Goal: Transaction & Acquisition: Purchase product/service

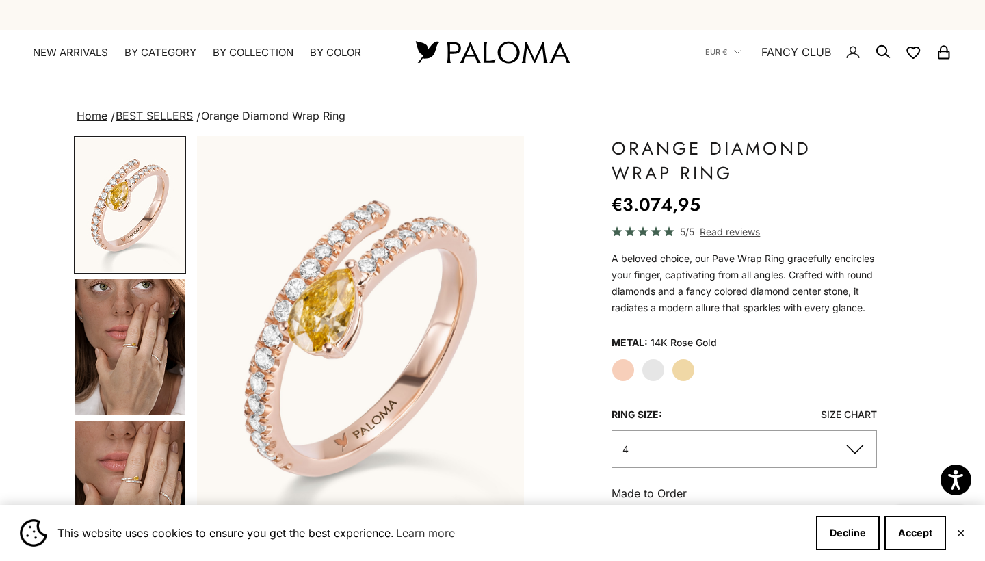
click at [683, 365] on label "Yellow Gold" at bounding box center [683, 370] width 23 height 23
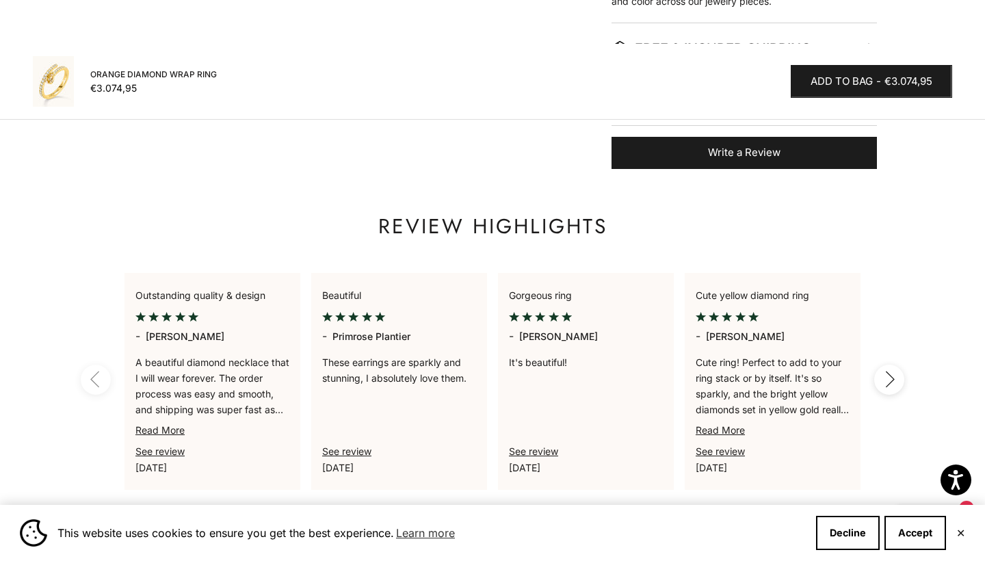
scroll to position [791, 0]
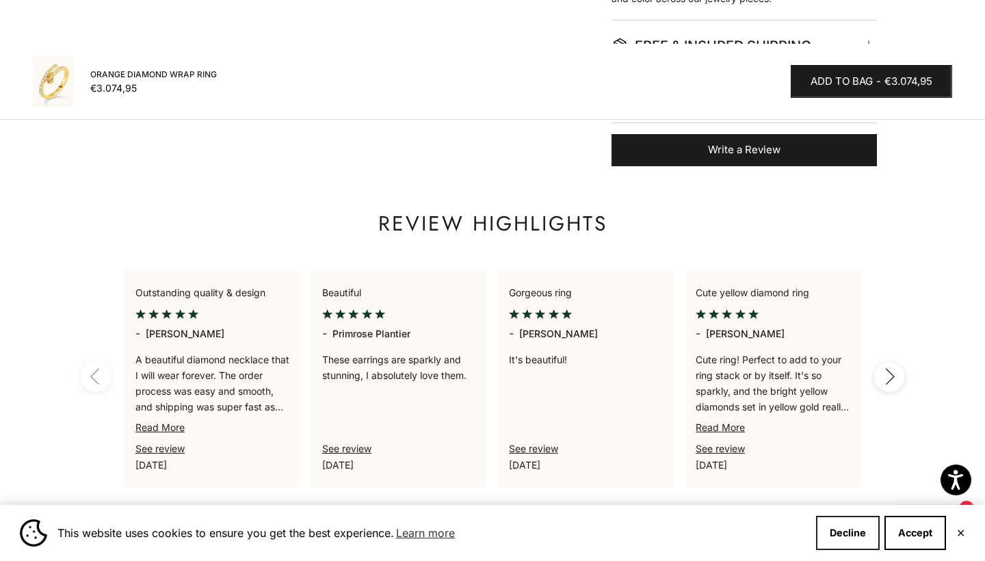
click at [850, 532] on button "Decline" at bounding box center [848, 533] width 64 height 34
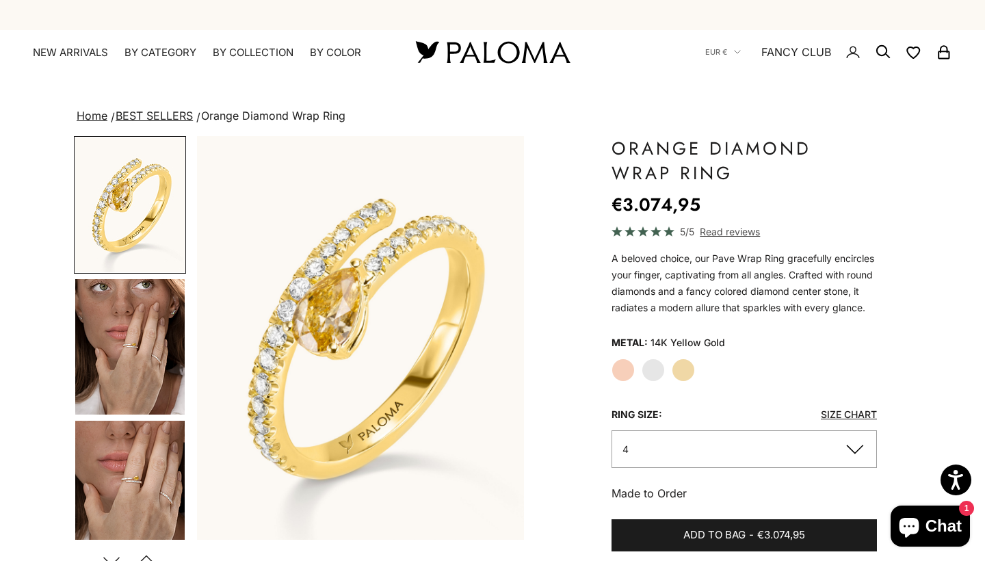
scroll to position [0, 0]
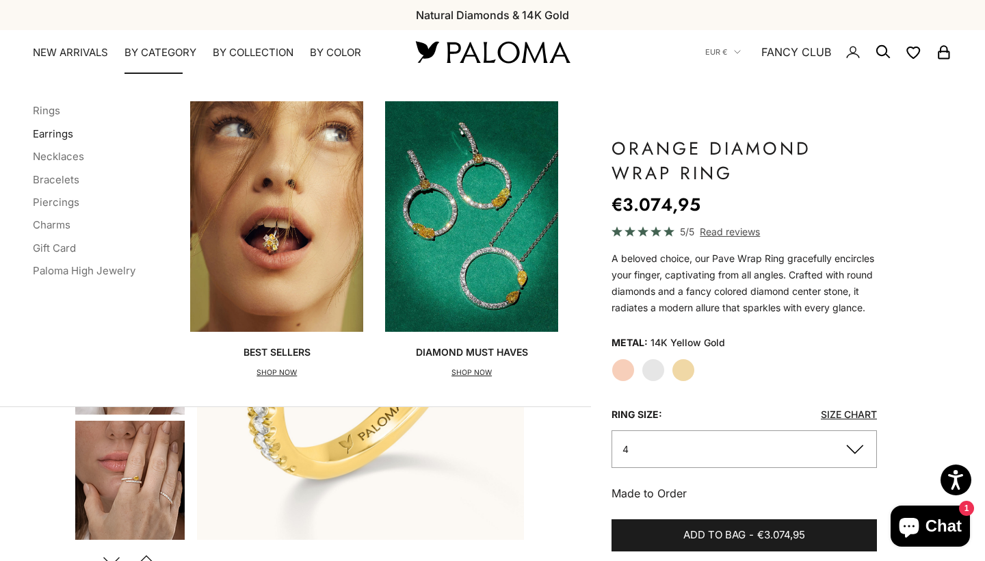
click at [60, 133] on link "Earrings" at bounding box center [53, 133] width 40 height 13
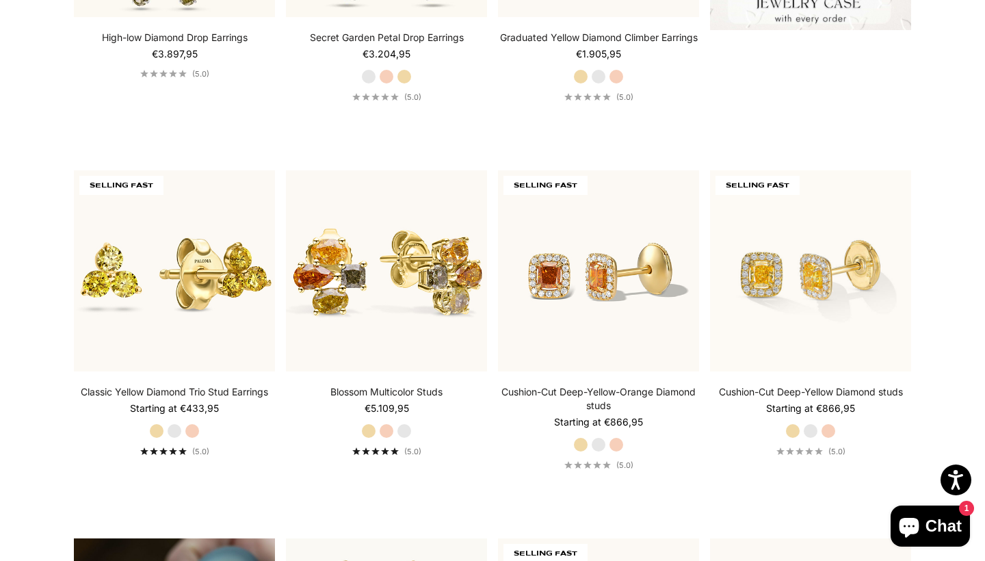
scroll to position [632, 0]
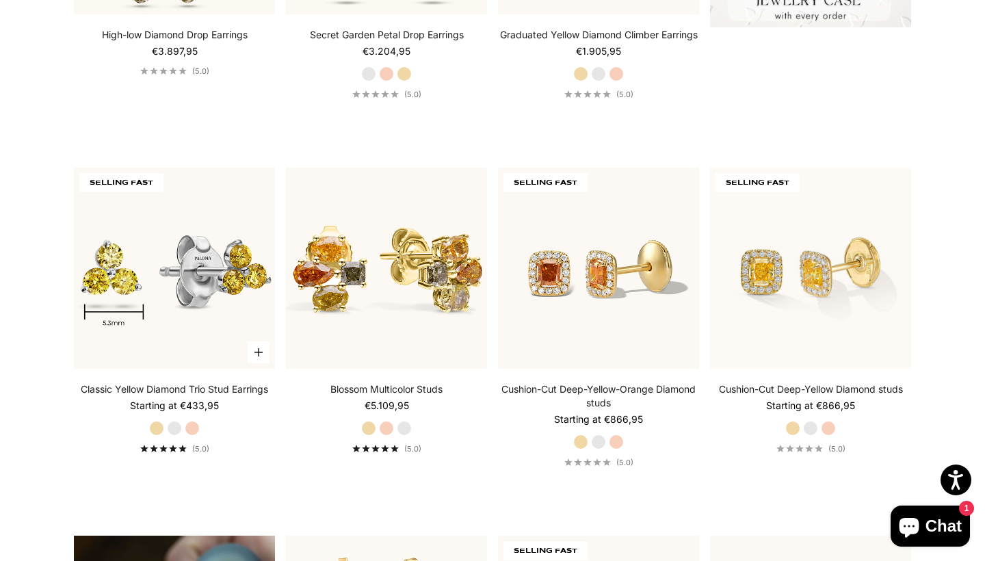
click at [114, 268] on img at bounding box center [174, 268] width 201 height 201
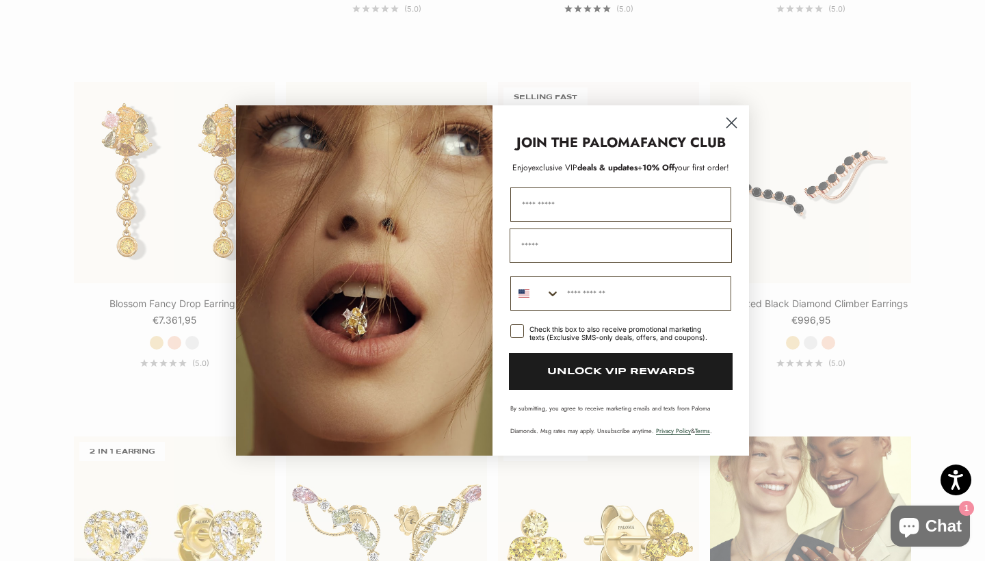
scroll to position [1486, 0]
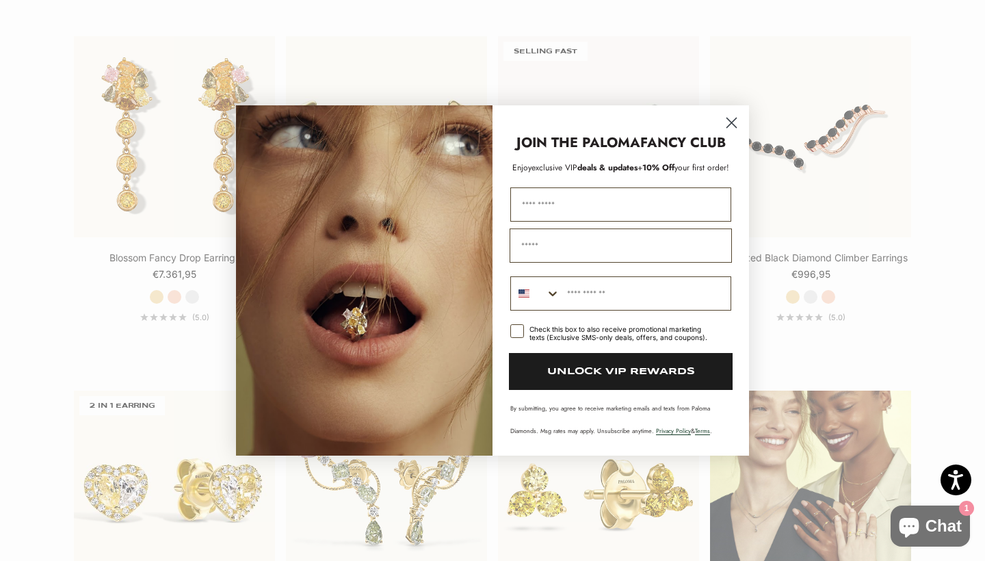
click at [728, 127] on icon "Close dialog" at bounding box center [732, 123] width 10 height 10
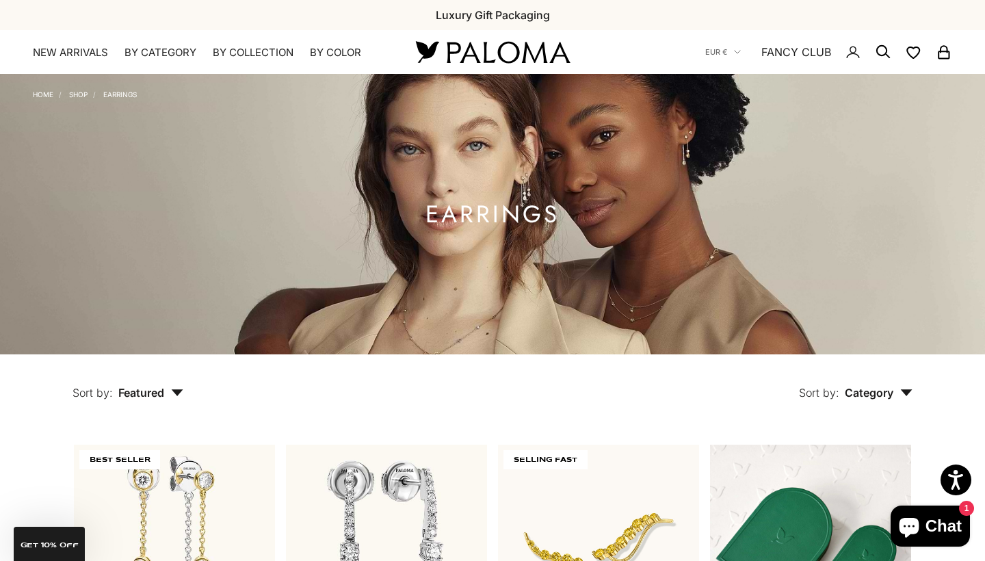
scroll to position [0, 0]
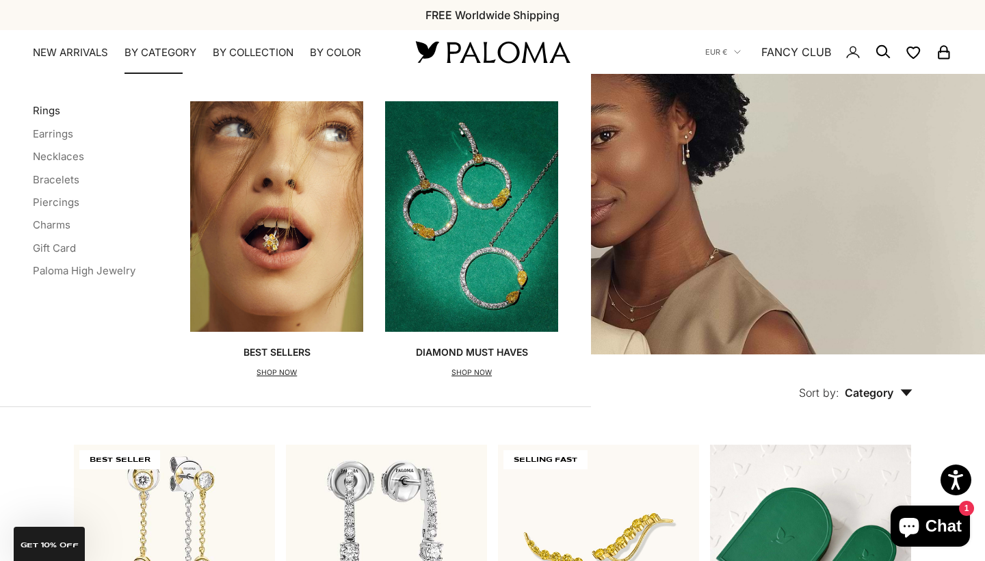
click at [51, 114] on link "Rings" at bounding box center [46, 110] width 27 height 13
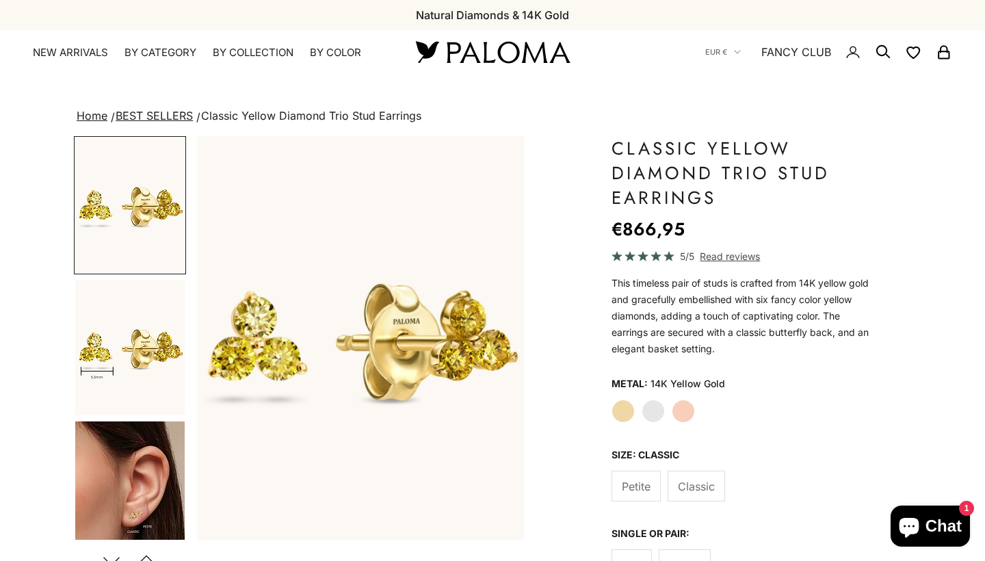
scroll to position [13, 0]
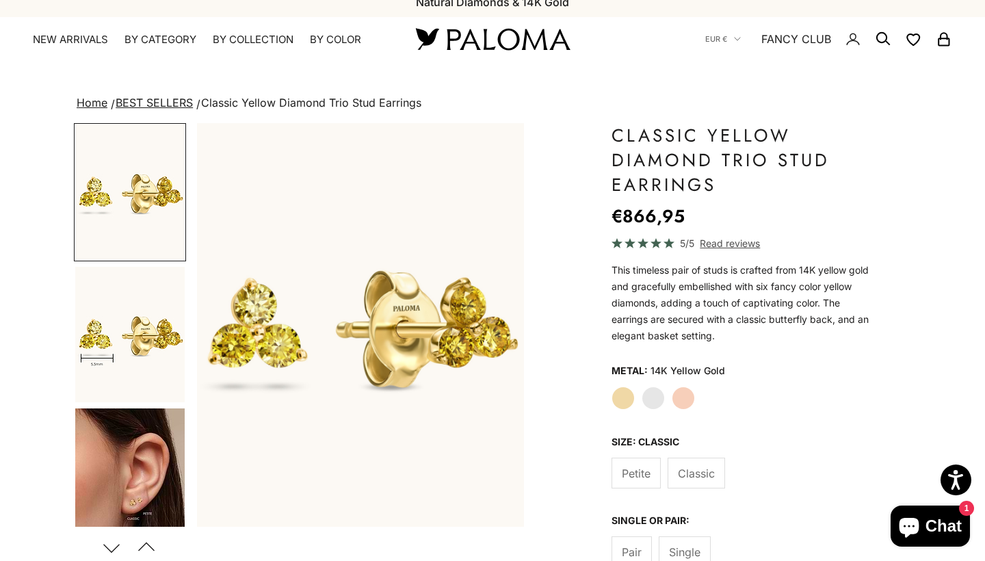
click at [130, 523] on img "Go to item 4" at bounding box center [129, 477] width 109 height 136
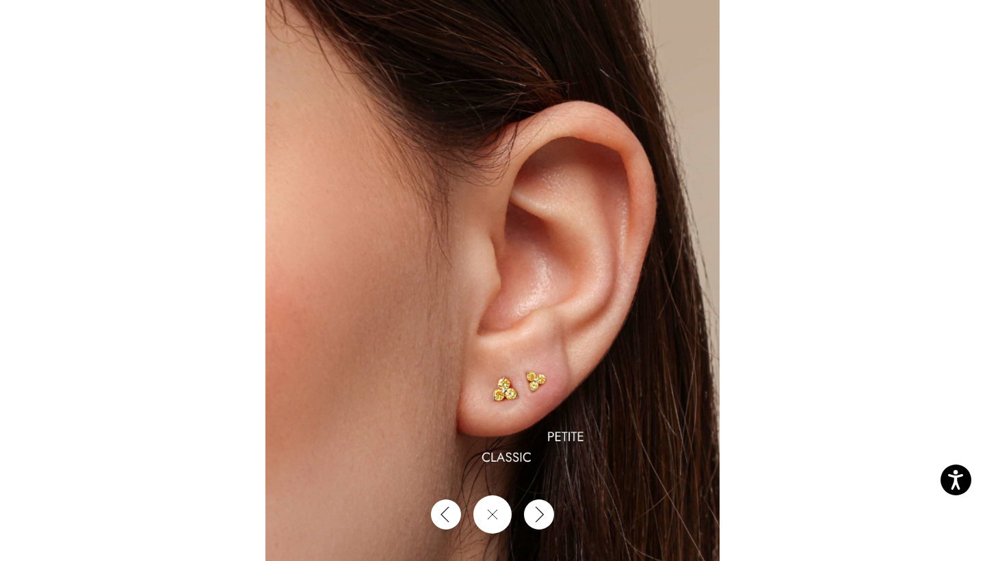
click at [378, 423] on img at bounding box center [493, 280] width 454 height 561
click at [487, 370] on img at bounding box center [493, 280] width 454 height 561
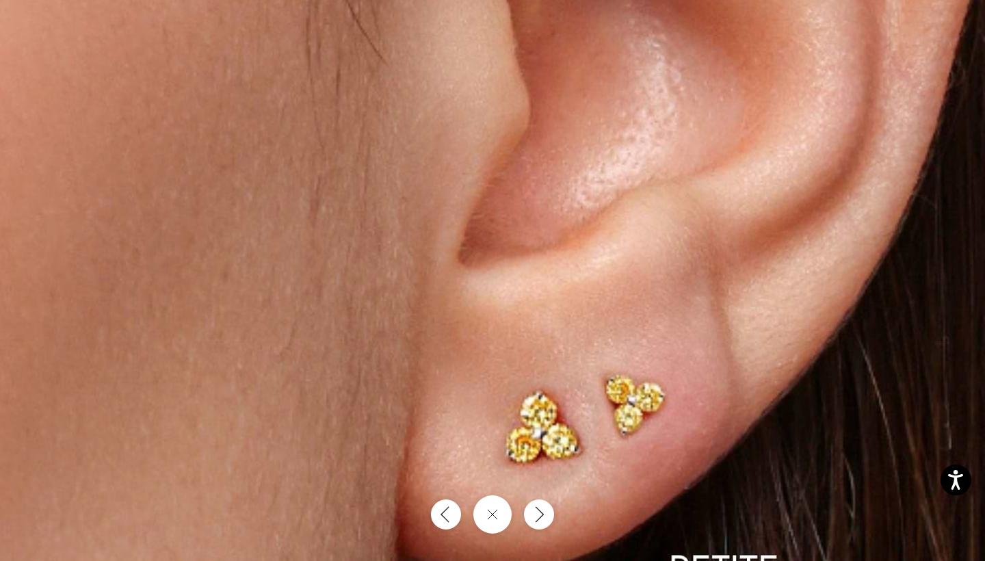
click at [522, 432] on img at bounding box center [504, 103] width 1363 height 1684
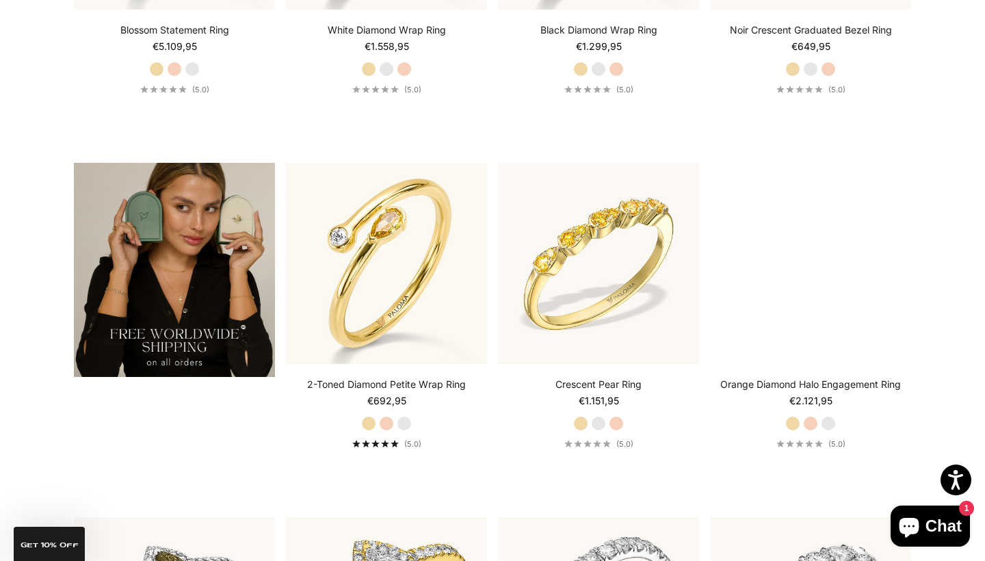
scroll to position [2416, 0]
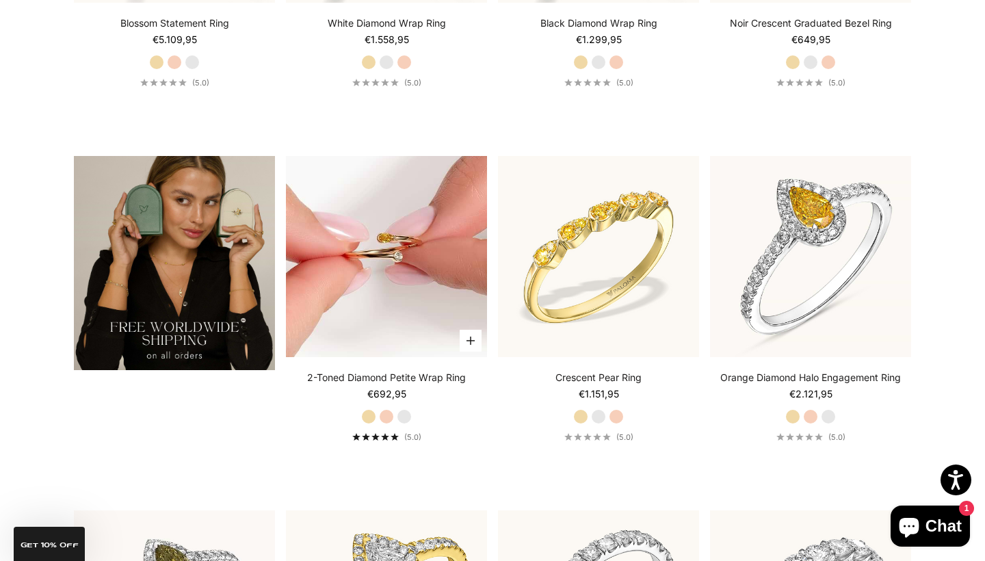
click at [408, 215] on img at bounding box center [386, 256] width 201 height 201
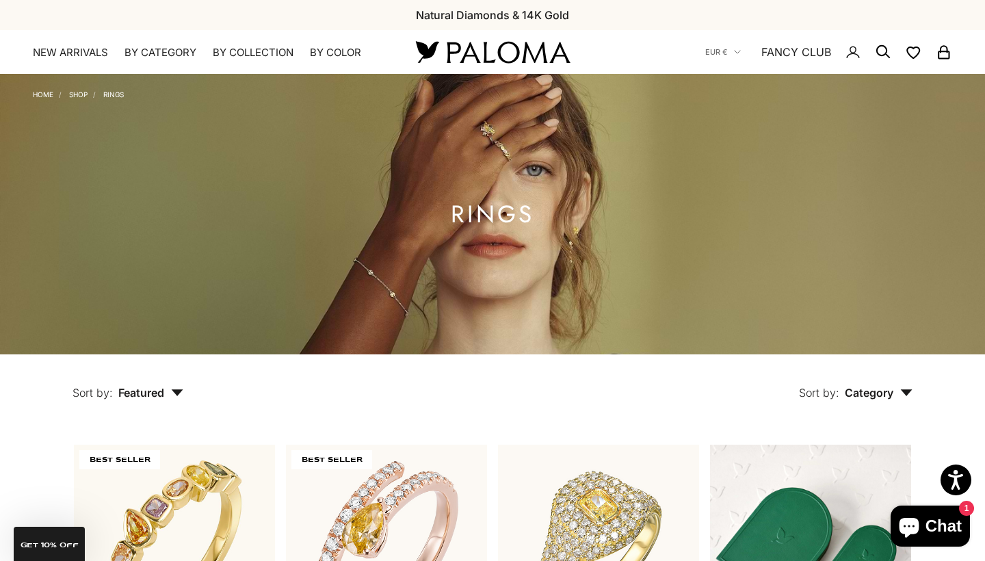
scroll to position [0, 0]
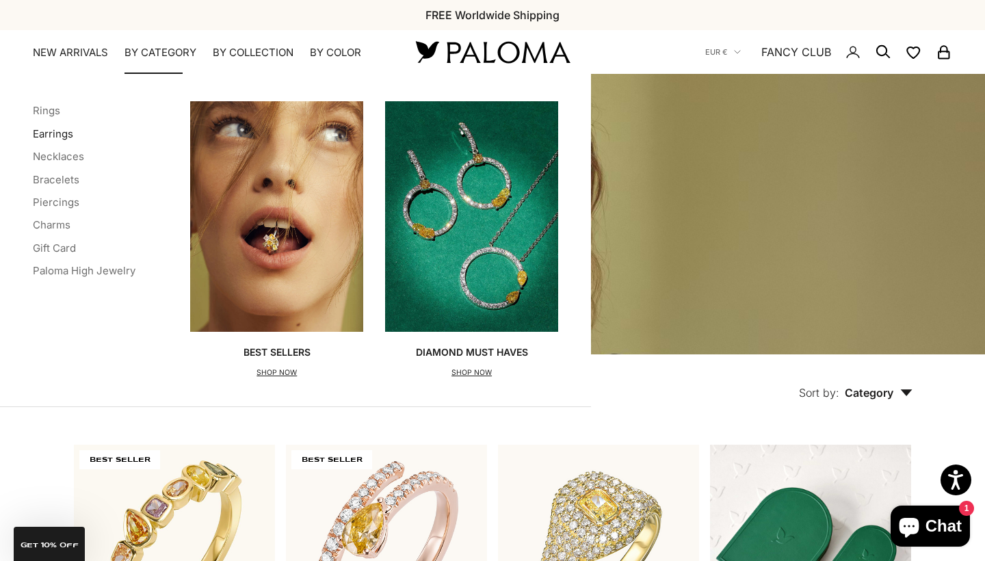
click at [53, 132] on link "Earrings" at bounding box center [53, 133] width 40 height 13
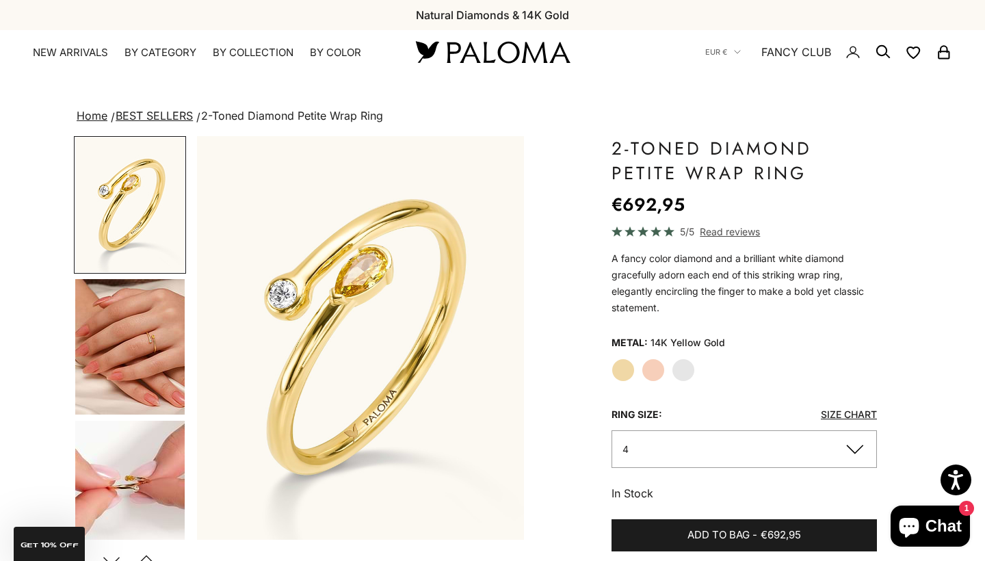
click at [125, 350] on img "Go to item 4" at bounding box center [129, 347] width 109 height 136
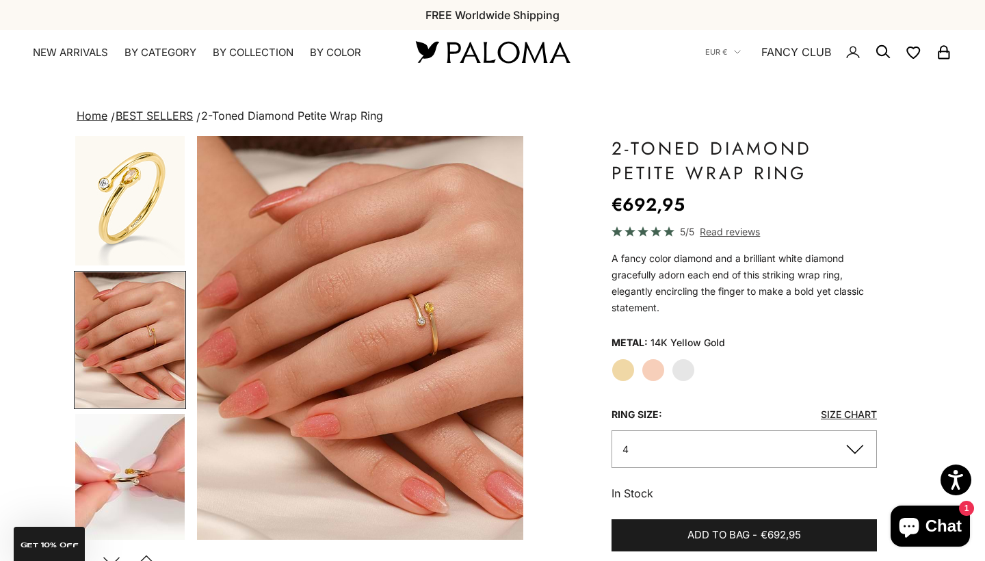
click at [434, 309] on img "Item 4 of 14" at bounding box center [360, 338] width 327 height 404
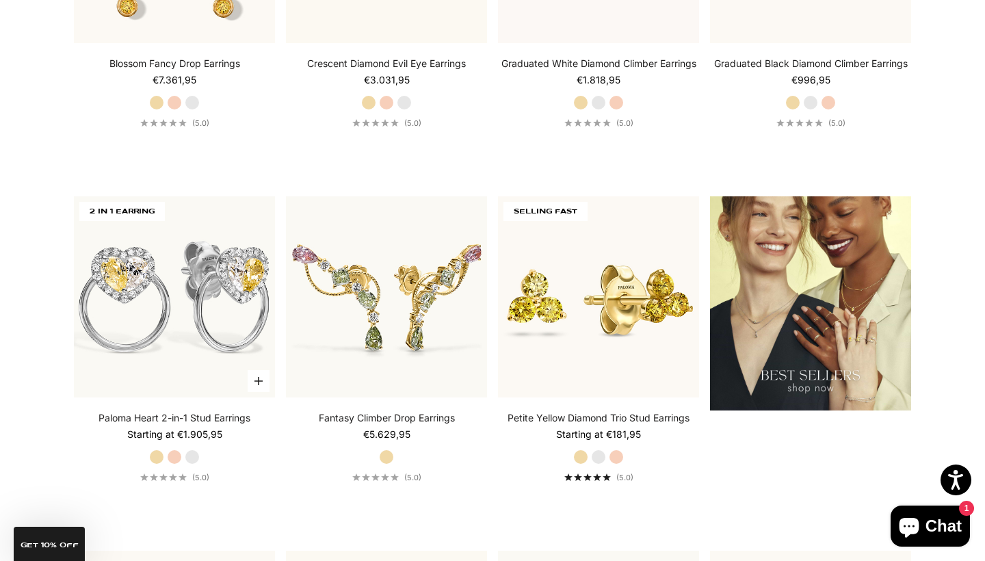
scroll to position [1688, 0]
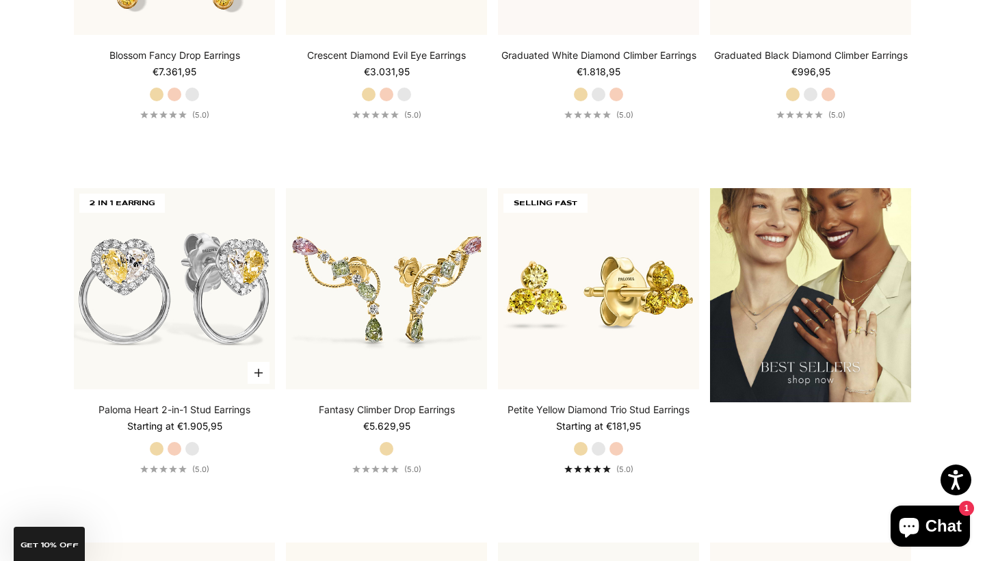
click at [141, 340] on img at bounding box center [174, 288] width 201 height 201
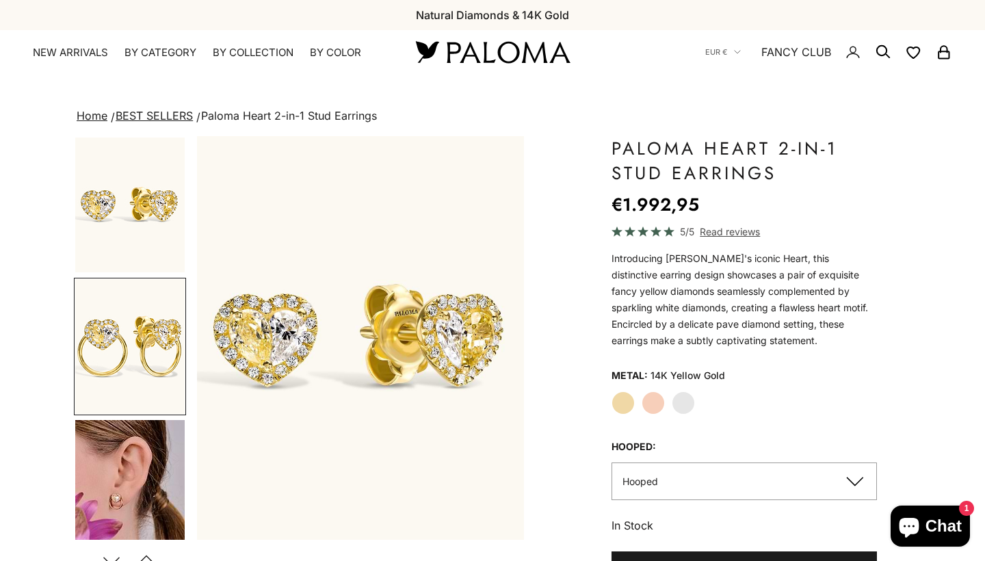
scroll to position [0, 344]
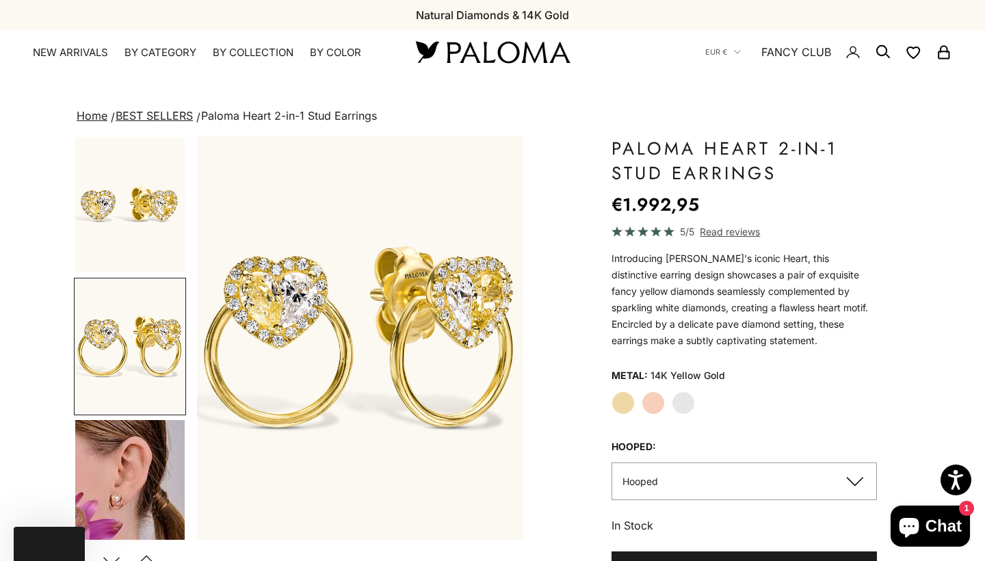
click at [103, 496] on img "Go to item 4" at bounding box center [129, 488] width 109 height 136
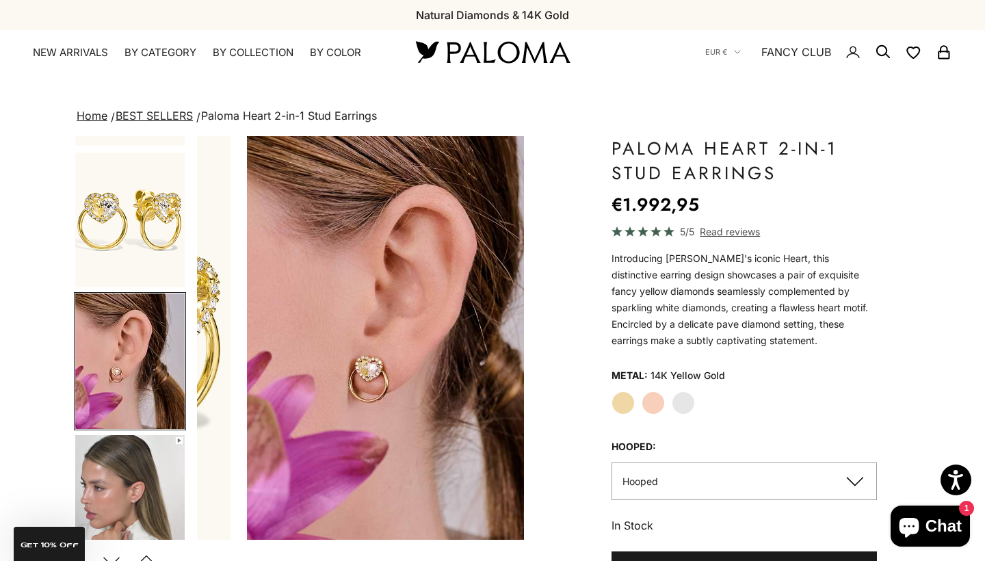
scroll to position [148, 0]
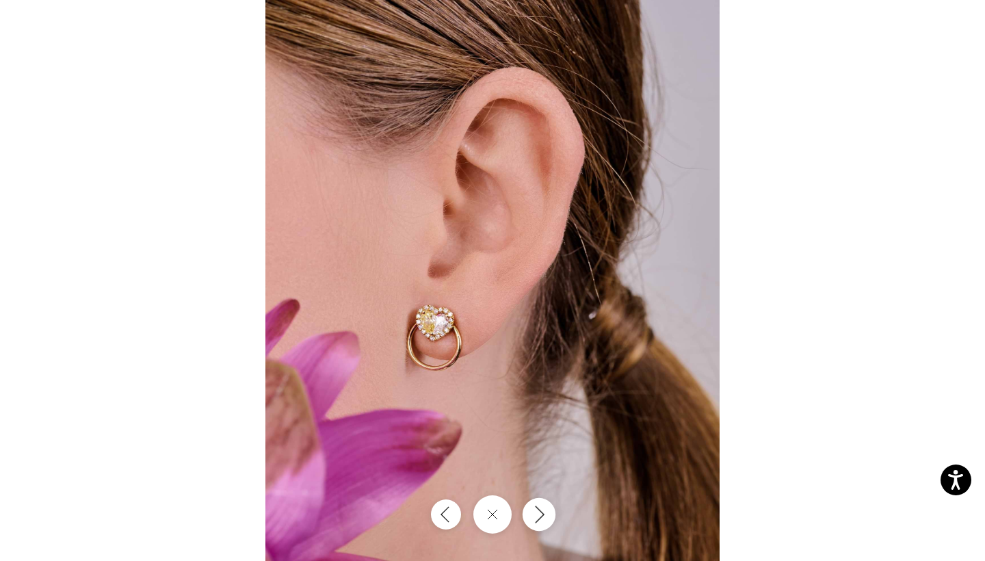
click at [552, 520] on button "Next" at bounding box center [539, 514] width 33 height 33
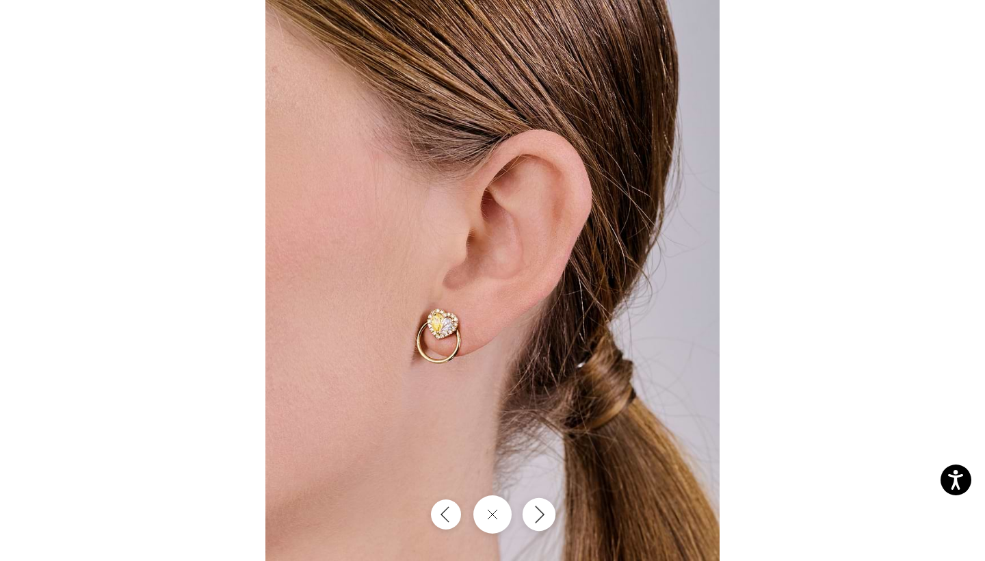
click at [552, 520] on button "Next" at bounding box center [539, 514] width 33 height 33
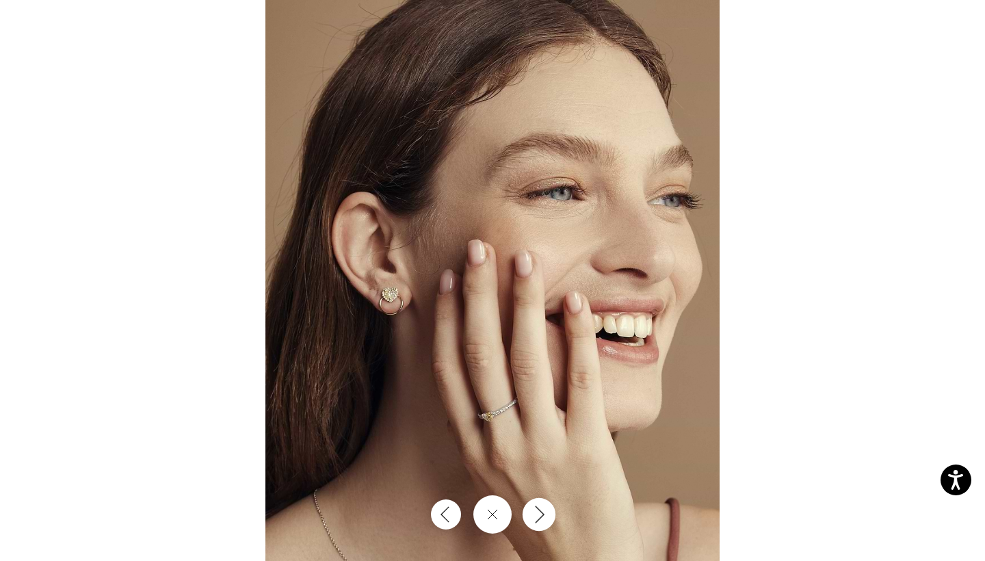
click at [552, 520] on button "Next" at bounding box center [539, 514] width 33 height 33
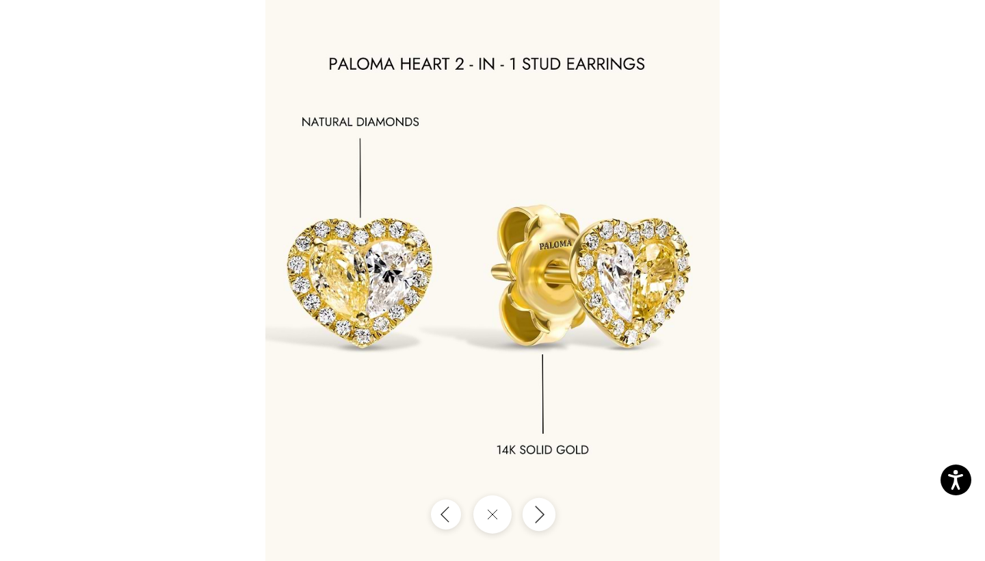
click at [552, 520] on button "Next" at bounding box center [539, 514] width 33 height 33
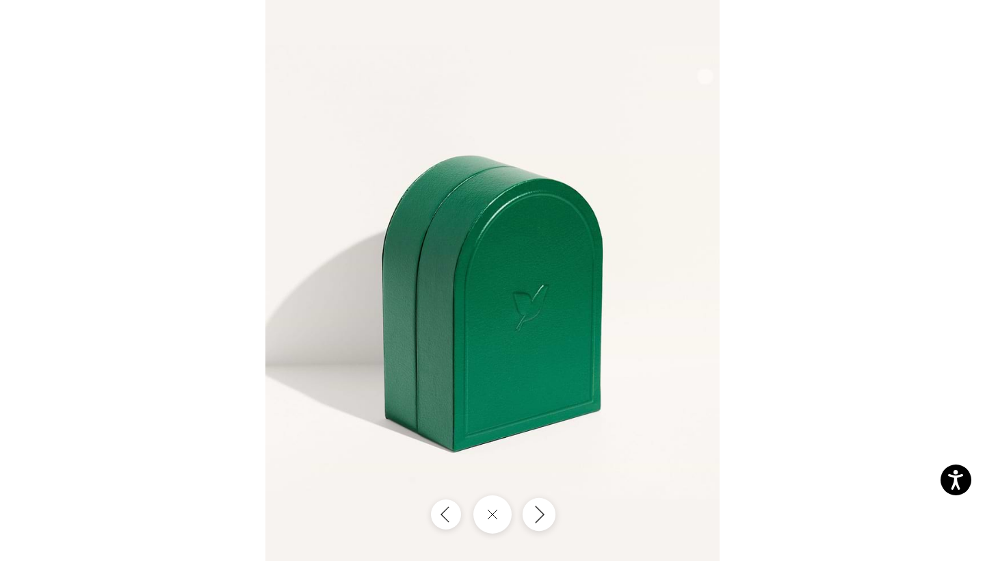
click at [552, 520] on button "Next" at bounding box center [539, 514] width 33 height 33
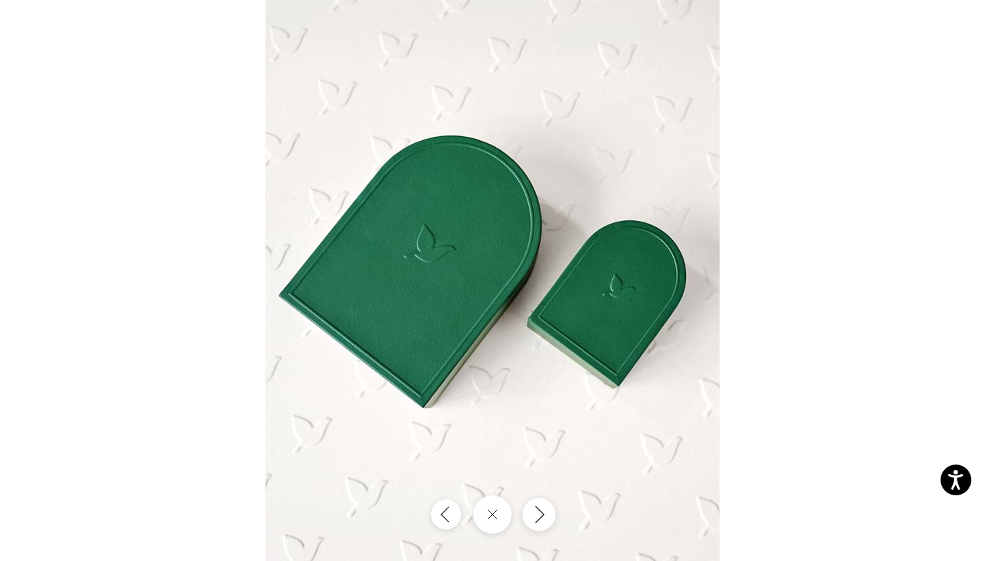
click at [552, 520] on button "Next" at bounding box center [539, 514] width 33 height 33
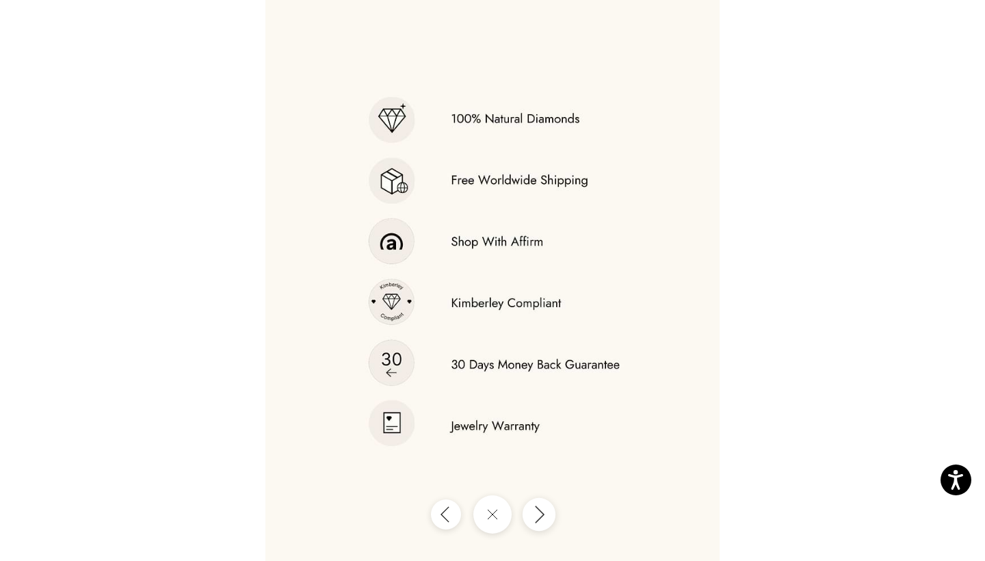
click at [552, 520] on button "Next" at bounding box center [539, 514] width 33 height 33
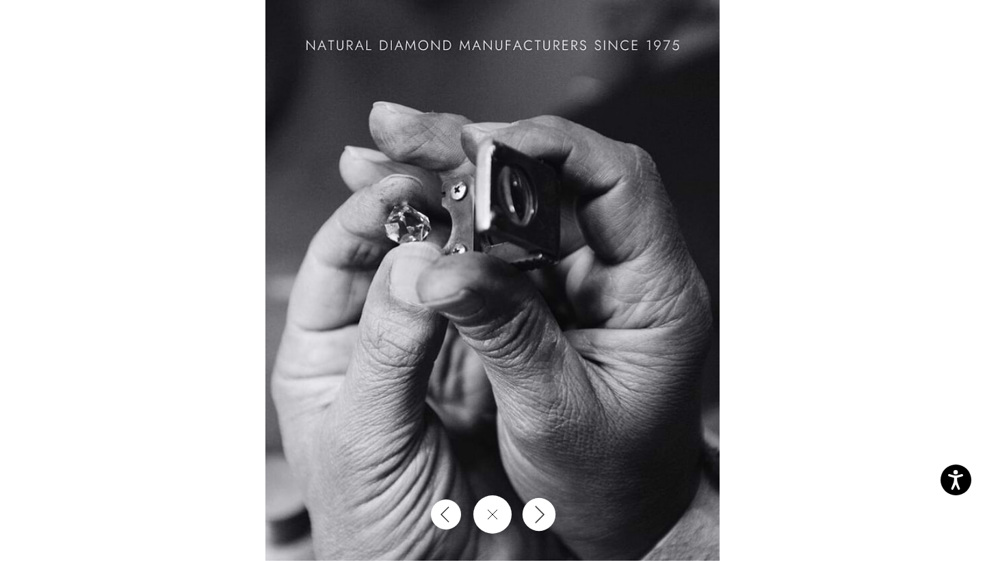
click at [552, 520] on button "Next" at bounding box center [539, 514] width 33 height 33
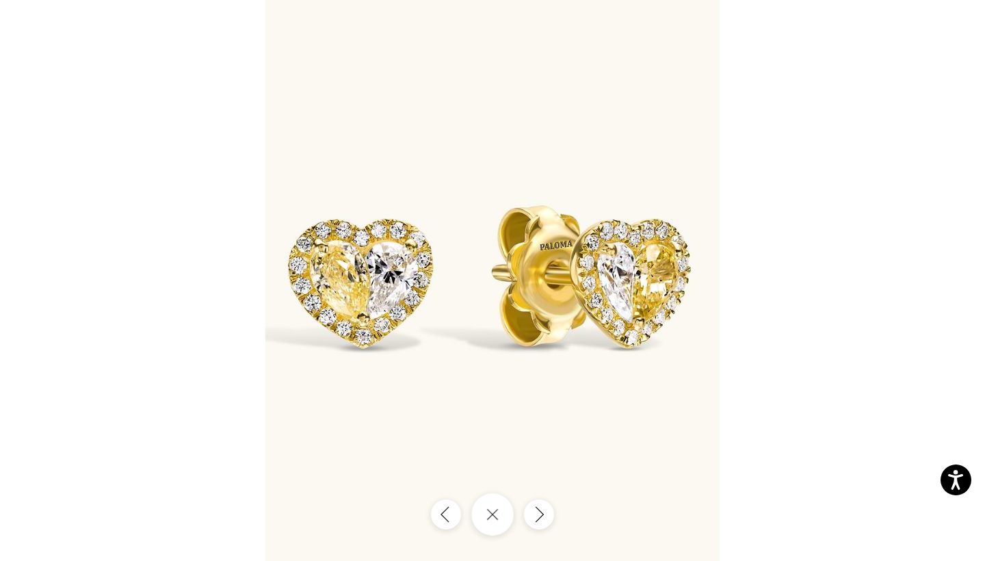
click at [489, 530] on button "Close gallery" at bounding box center [493, 514] width 42 height 42
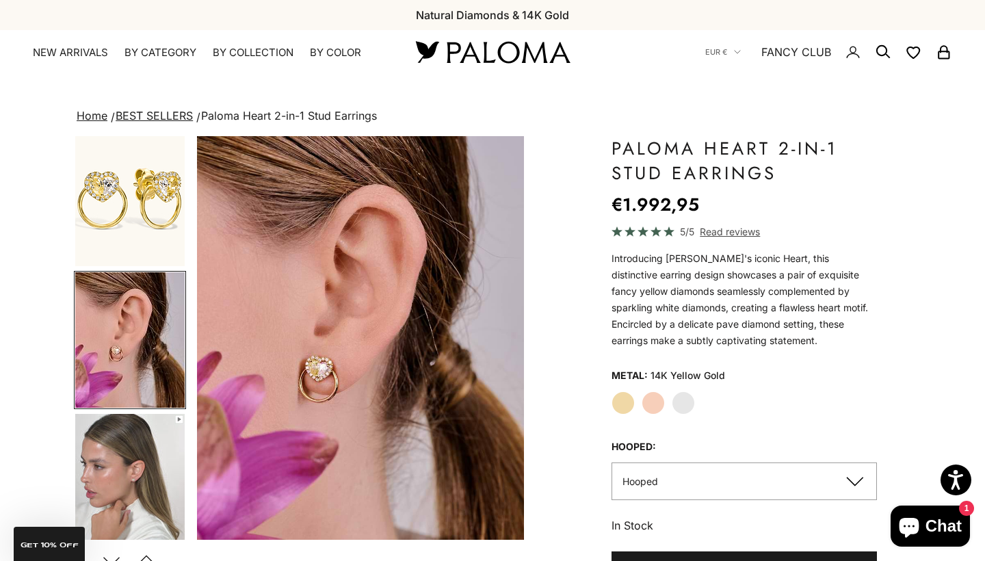
scroll to position [92, 0]
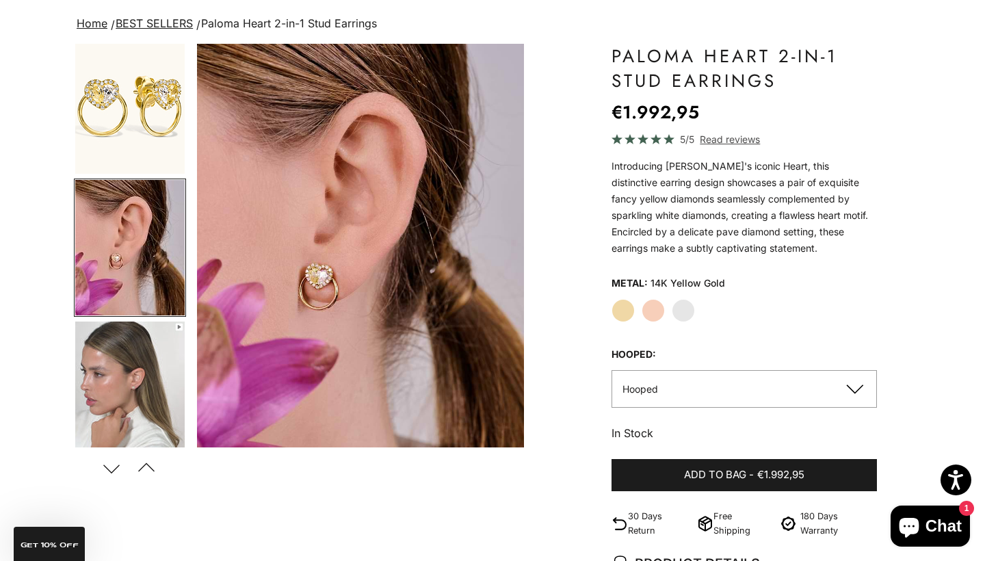
click at [685, 318] on label "White Gold" at bounding box center [683, 310] width 23 height 23
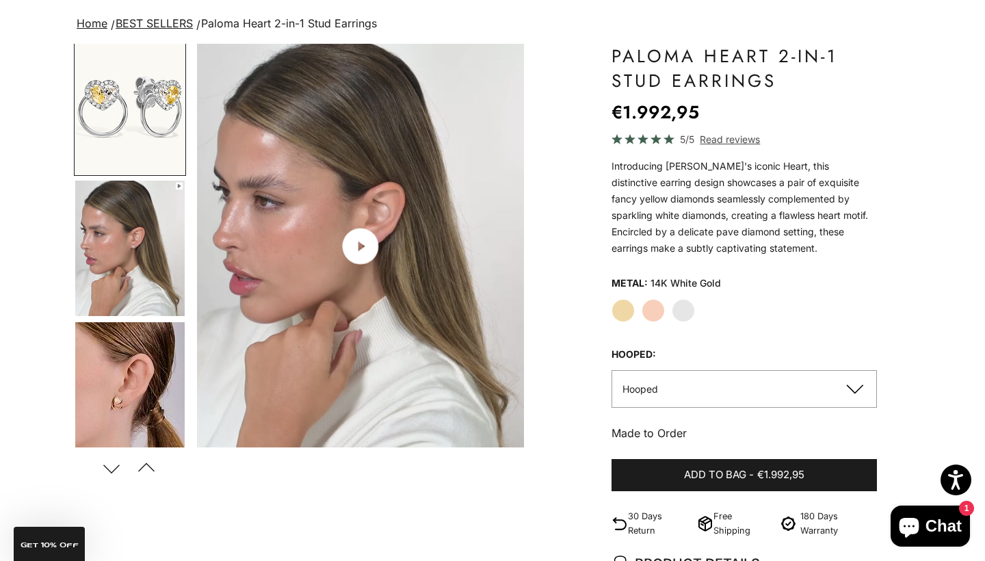
click at [329, 231] on img "Item 6 of 17" at bounding box center [360, 246] width 327 height 404
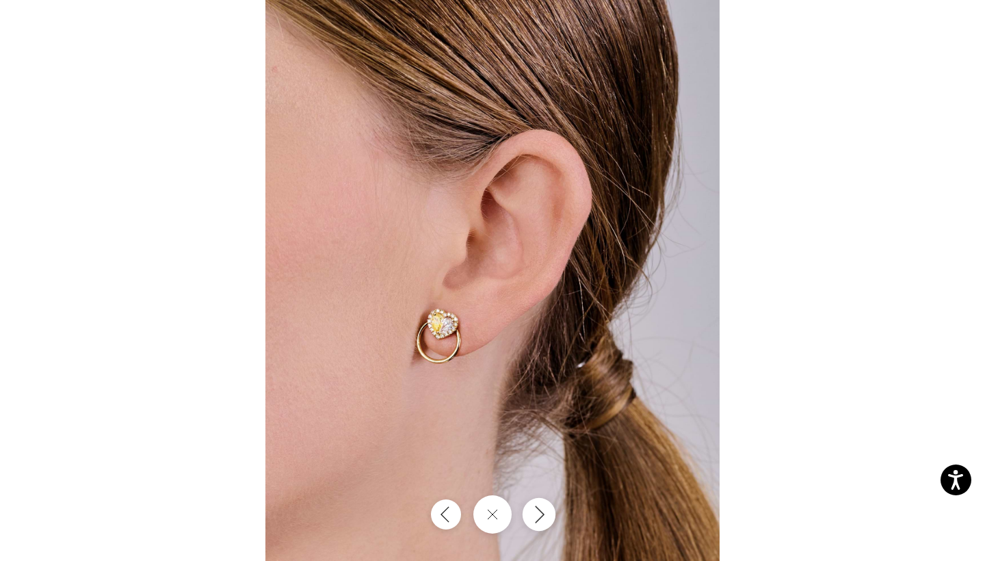
click at [540, 519] on icon "Next" at bounding box center [539, 514] width 16 height 18
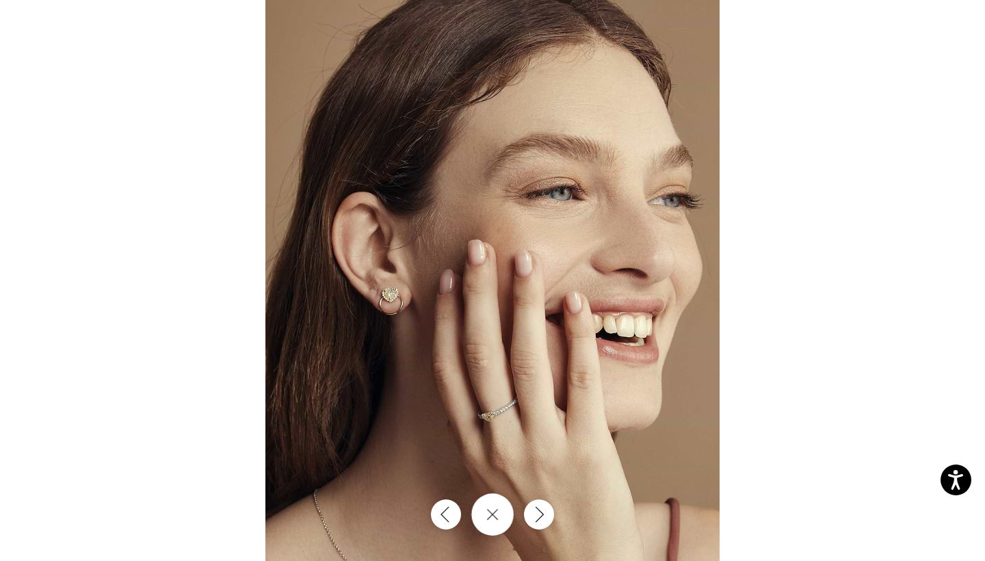
click at [493, 508] on icon "Close gallery" at bounding box center [493, 514] width 12 height 12
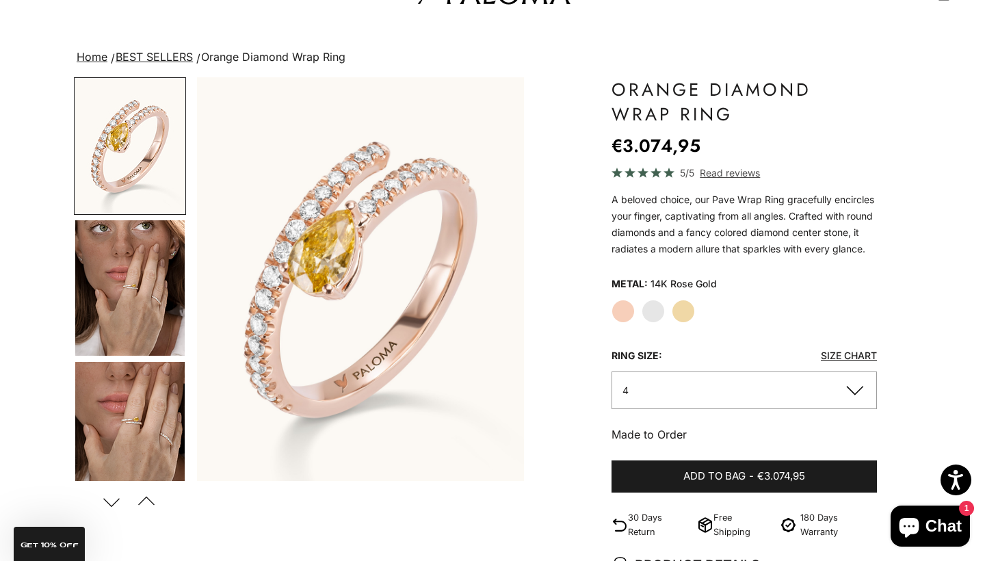
scroll to position [75, 0]
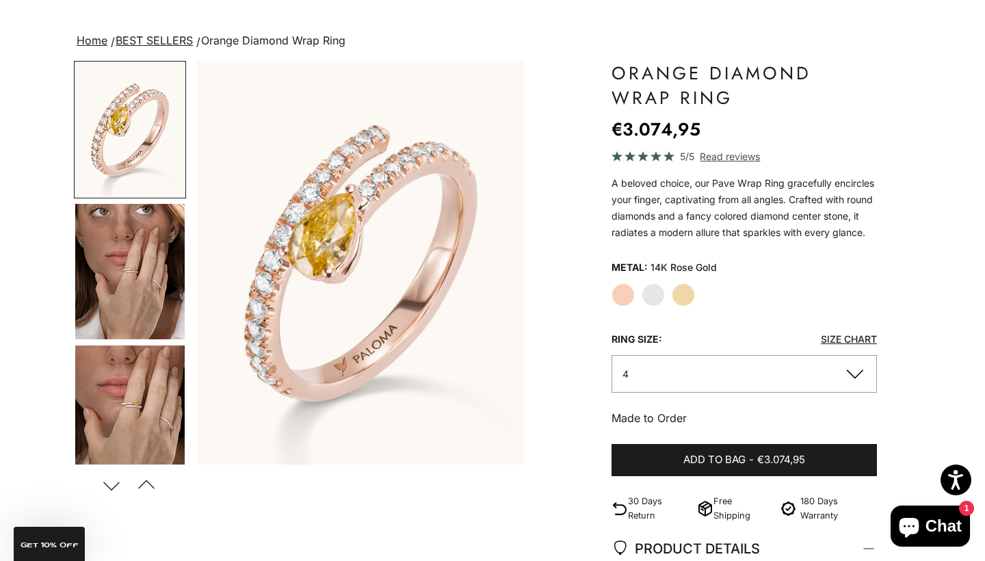
click at [687, 288] on label "Yellow Gold" at bounding box center [683, 294] width 23 height 23
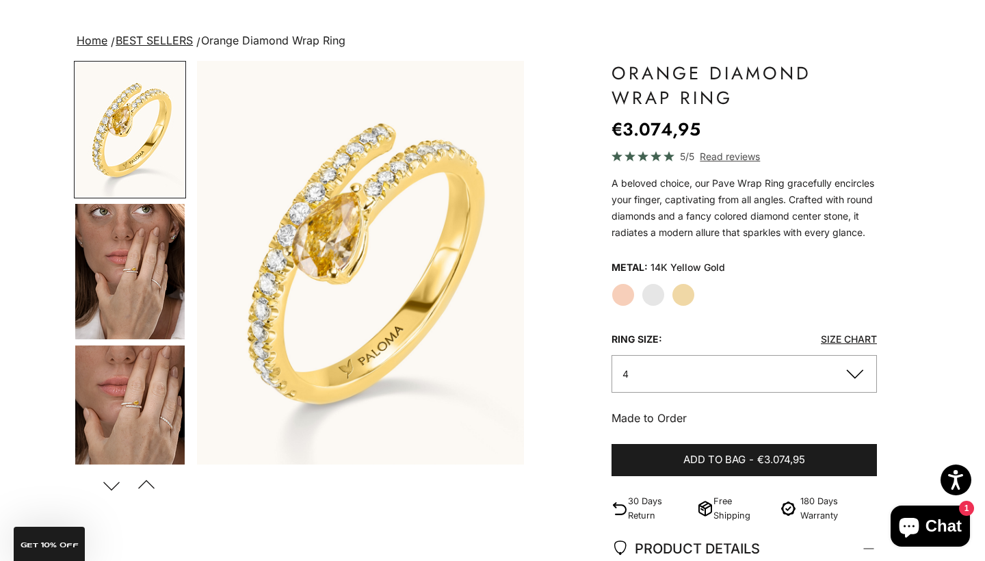
click at [704, 362] on button "4" at bounding box center [745, 374] width 266 height 38
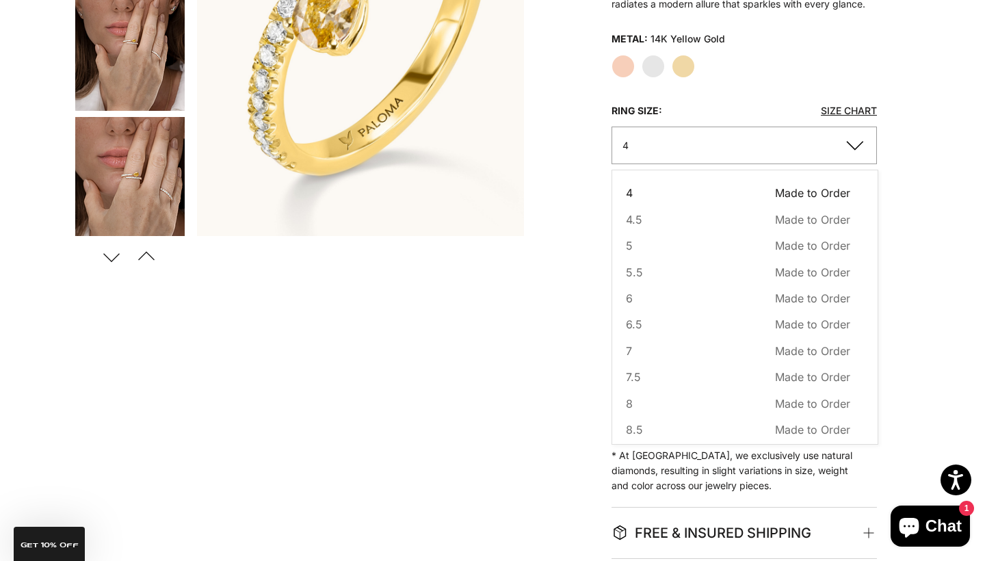
scroll to position [259, 0]
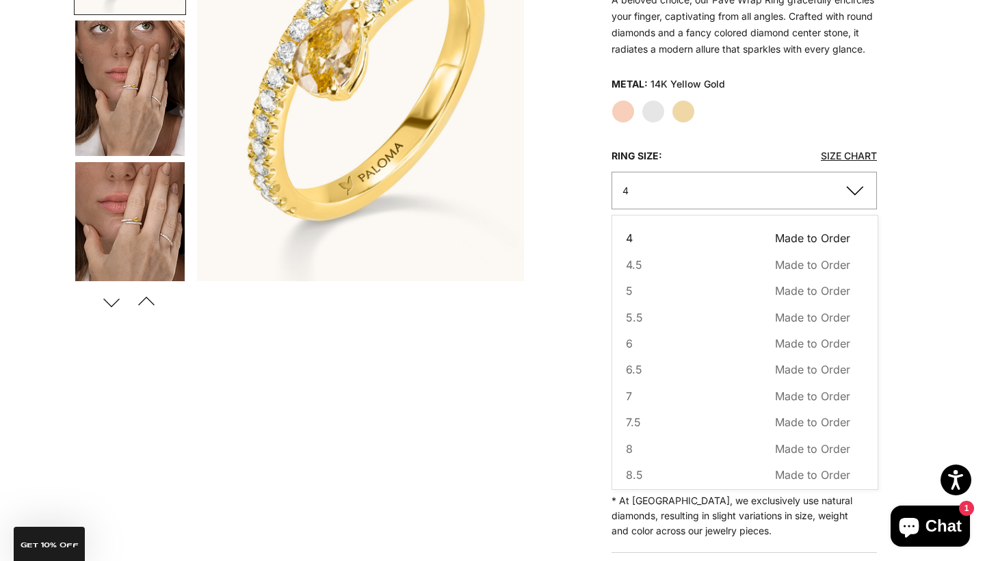
click at [970, 198] on div "Home BEST SELLERS Orange Diamond Wrap Ring Zoom picture Save Add to wishlist" at bounding box center [492, 273] width 985 height 851
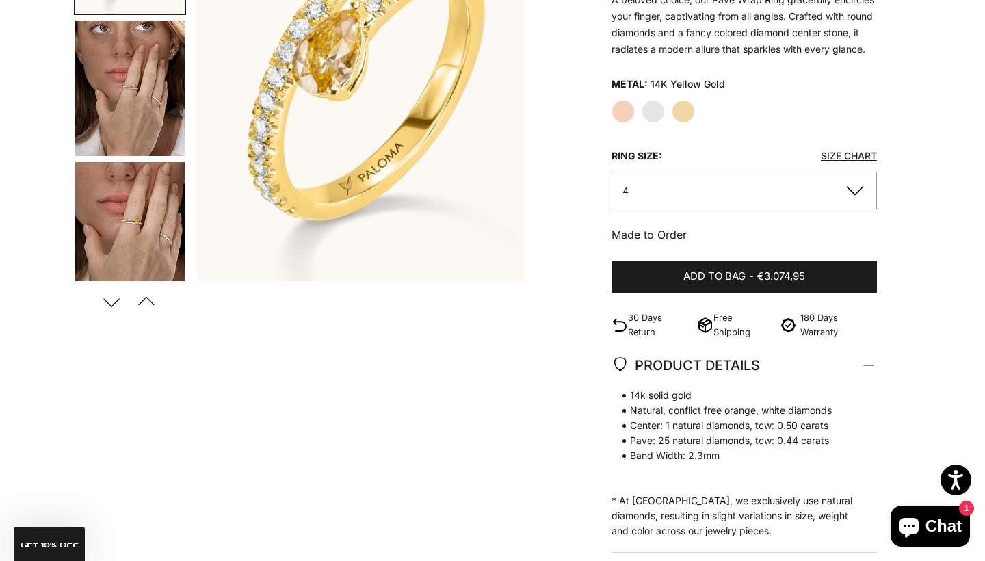
click at [861, 154] on link "Size Chart" at bounding box center [849, 156] width 56 height 12
click at [744, 192] on button "4" at bounding box center [745, 191] width 266 height 38
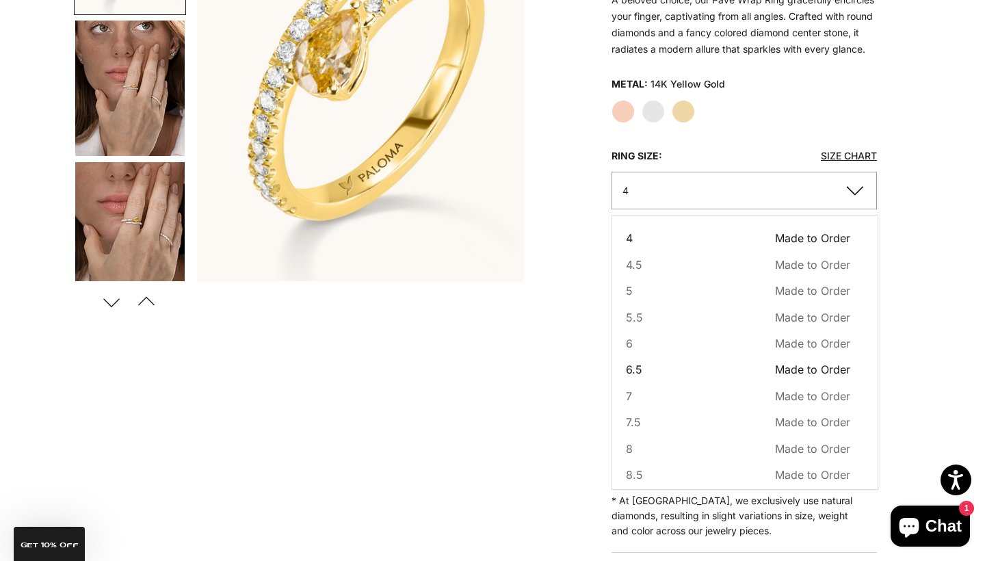
click at [698, 372] on button "6.5 Made to Order Sold out" at bounding box center [738, 370] width 224 height 18
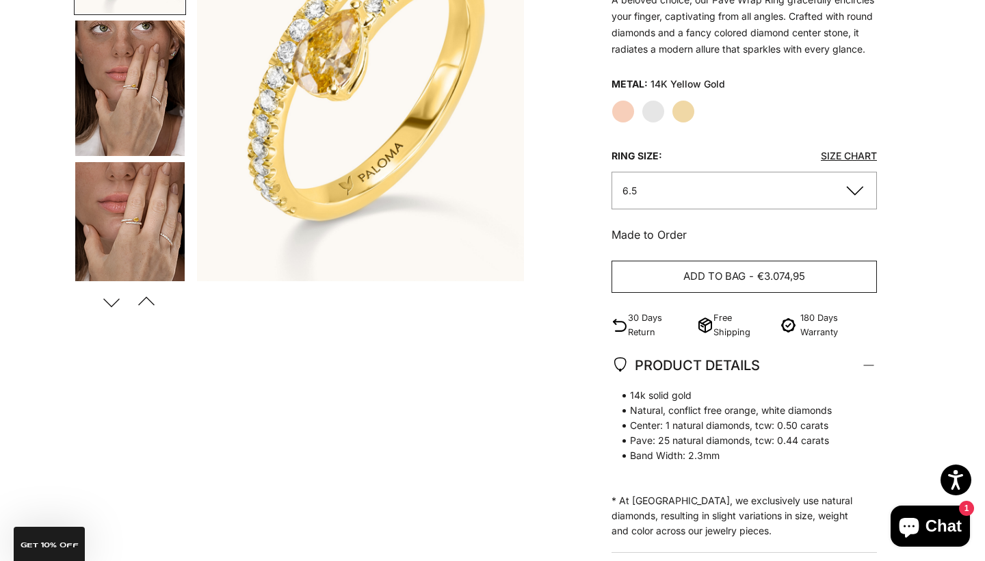
click at [687, 271] on span "Add to bag" at bounding box center [715, 276] width 62 height 17
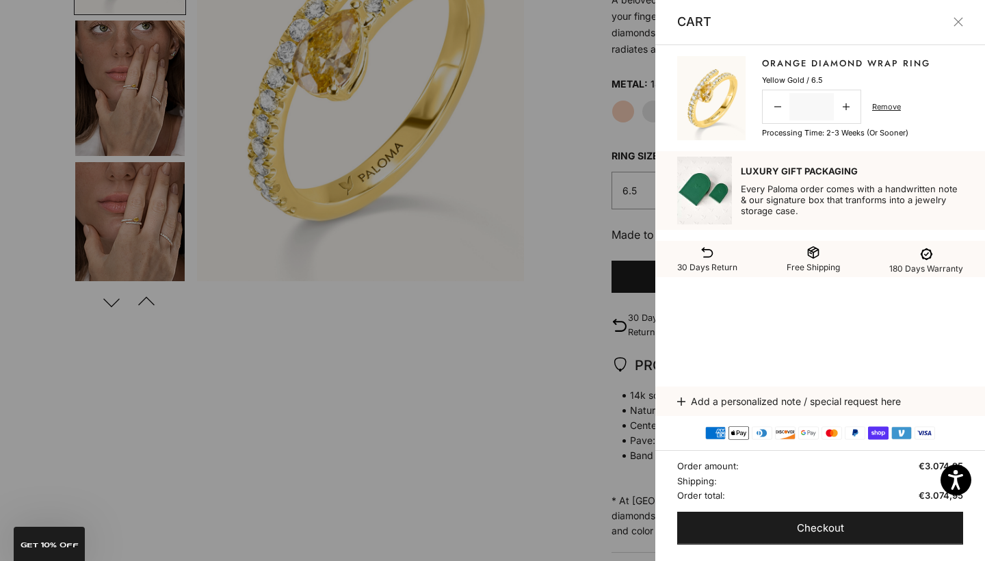
click at [127, 95] on div at bounding box center [492, 280] width 985 height 561
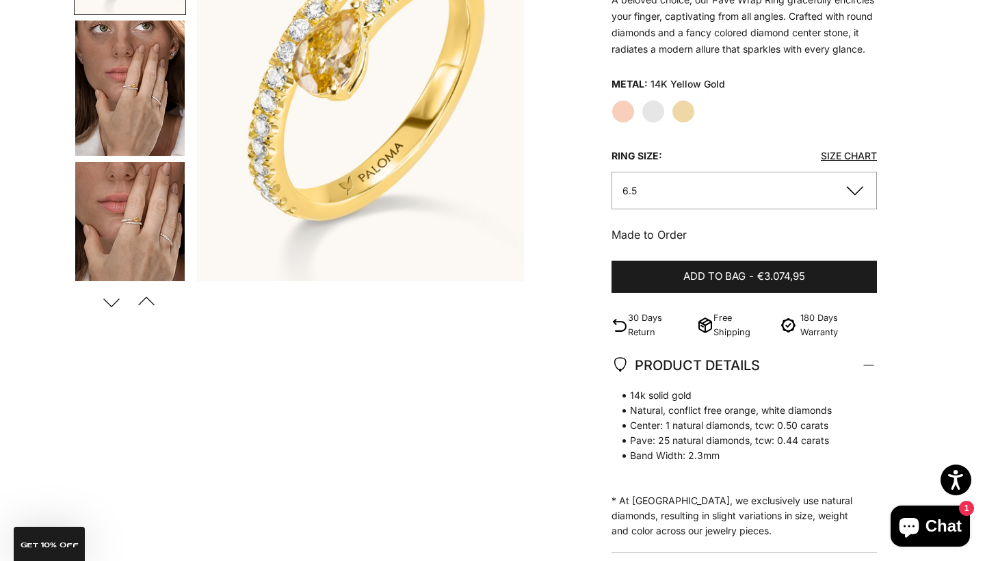
click at [127, 95] on img "Go to item 4" at bounding box center [129, 89] width 109 height 136
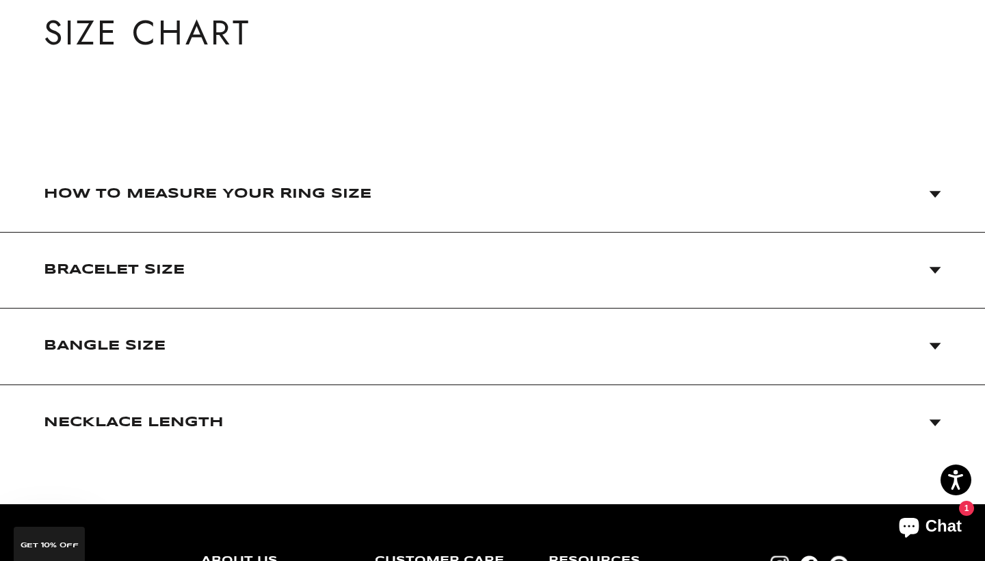
scroll to position [142, 0]
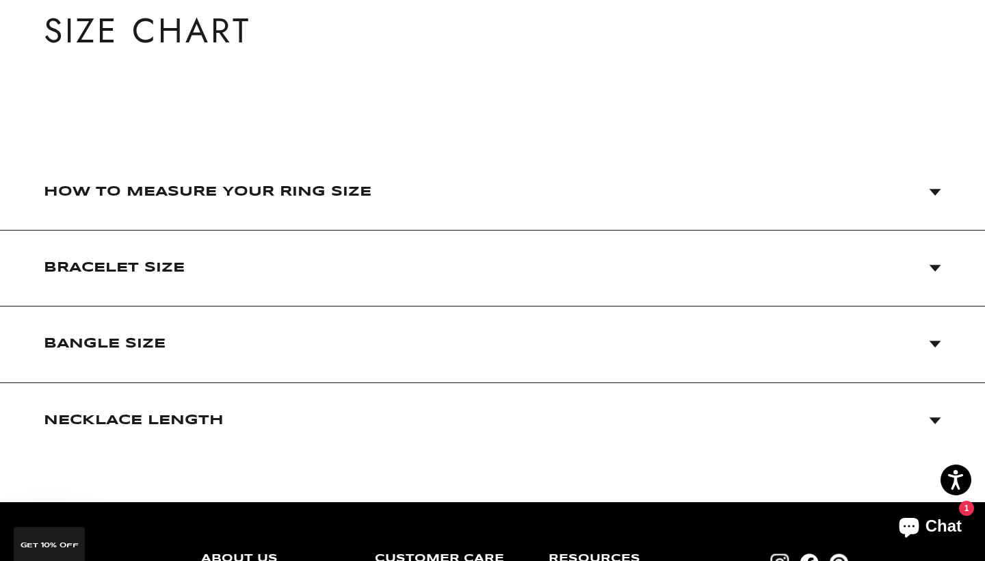
click at [206, 183] on span "How to Measure Your Ring Size" at bounding box center [208, 192] width 328 height 27
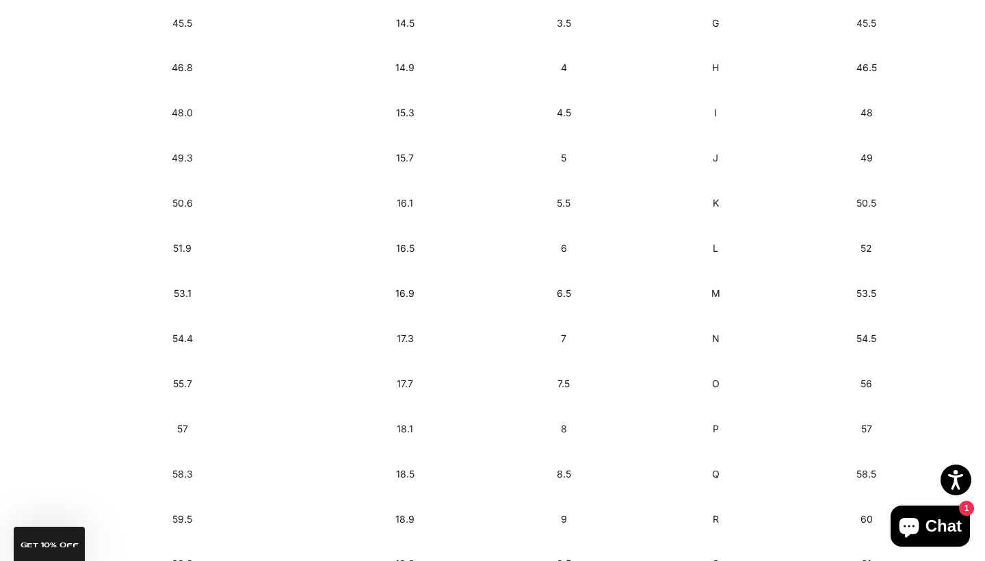
scroll to position [918, 0]
